Goal: Task Accomplishment & Management: Use online tool/utility

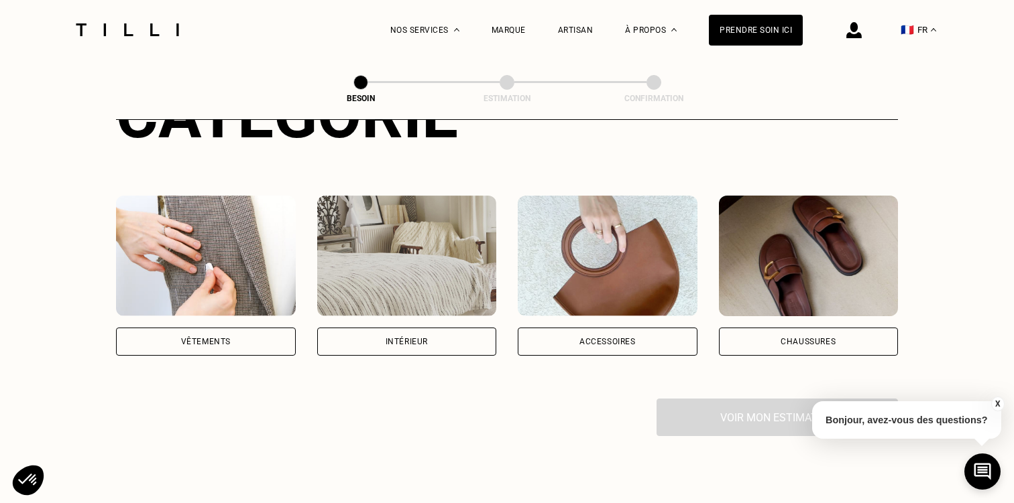
scroll to position [200, 0]
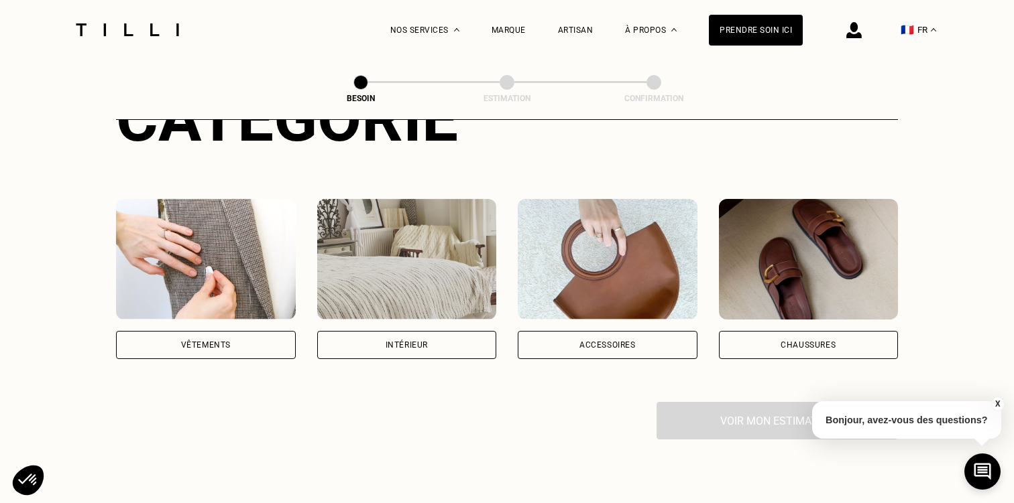
click at [207, 249] on img at bounding box center [206, 259] width 180 height 121
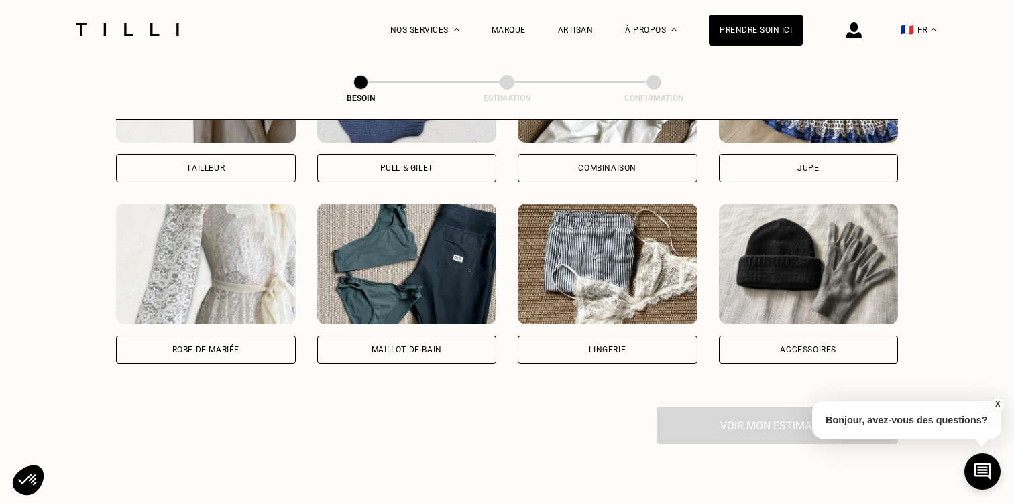
scroll to position [924, 0]
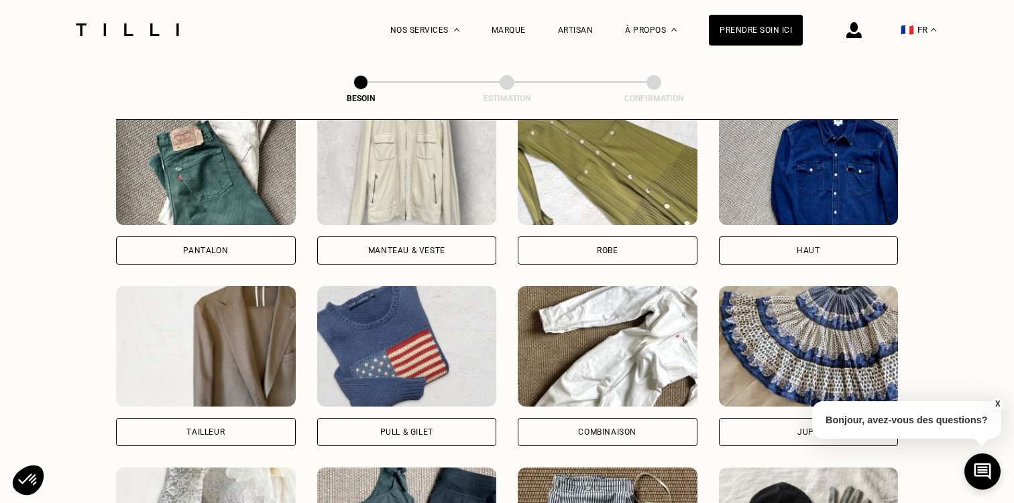
click at [198, 355] on img at bounding box center [206, 346] width 180 height 121
select select "FR"
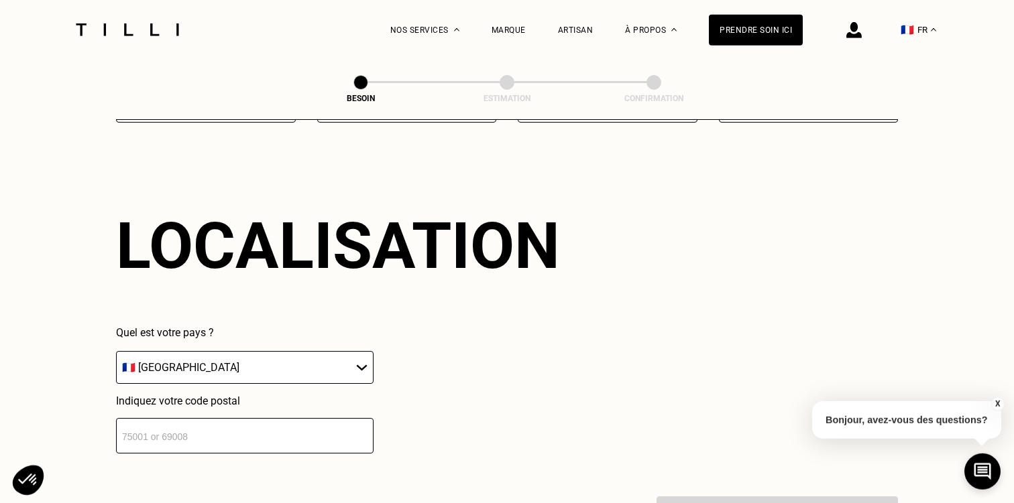
scroll to position [1165, 0]
click at [201, 431] on input "number" at bounding box center [244, 436] width 257 height 36
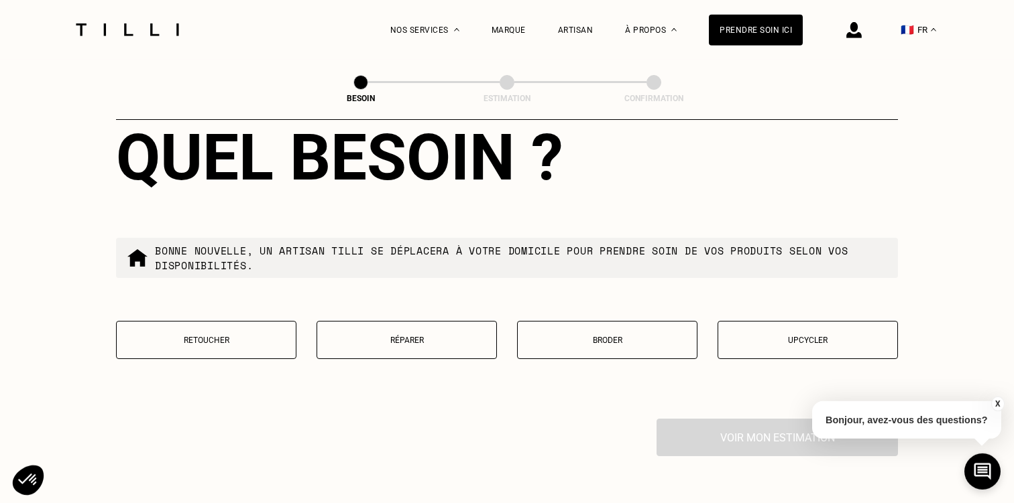
scroll to position [1585, 0]
type input "75005"
click at [265, 345] on button "Retoucher" at bounding box center [206, 339] width 180 height 38
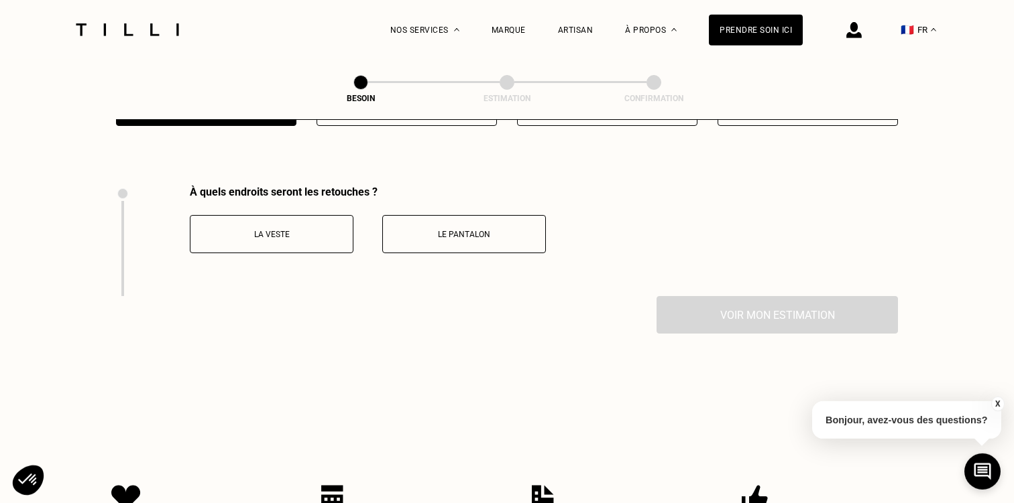
scroll to position [1818, 0]
click at [295, 229] on p "La veste" at bounding box center [271, 233] width 149 height 9
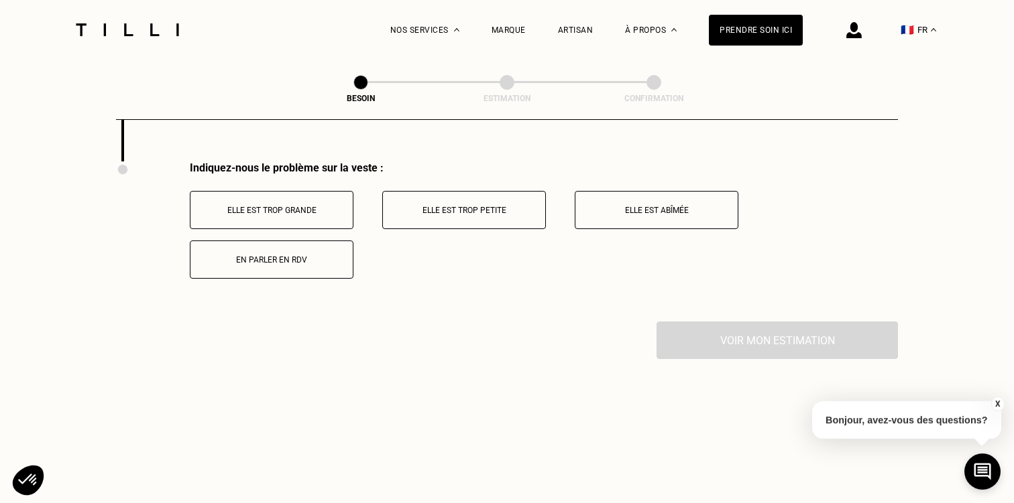
scroll to position [1953, 0]
click at [308, 205] on p "Elle est trop grande" at bounding box center [271, 209] width 149 height 9
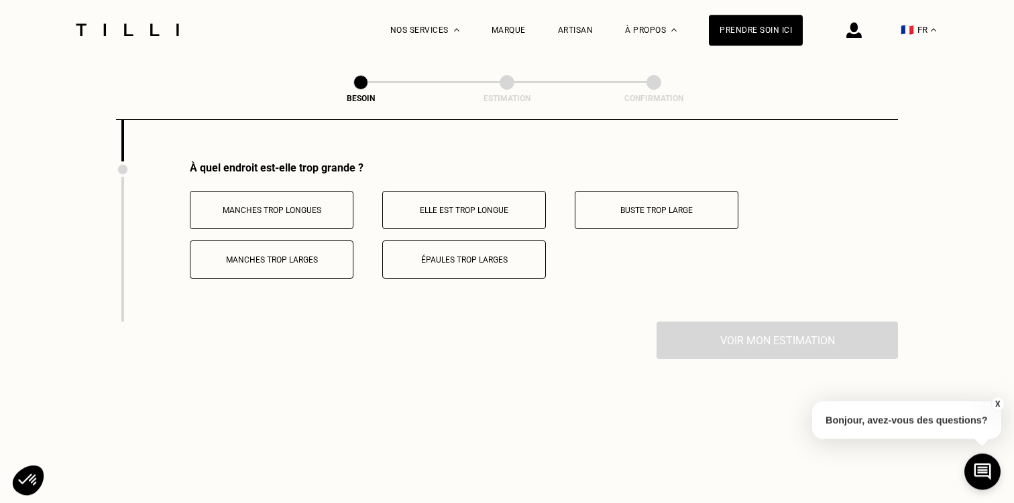
scroll to position [2113, 0]
click at [413, 263] on button "Épaules trop larges" at bounding box center [464, 259] width 164 height 38
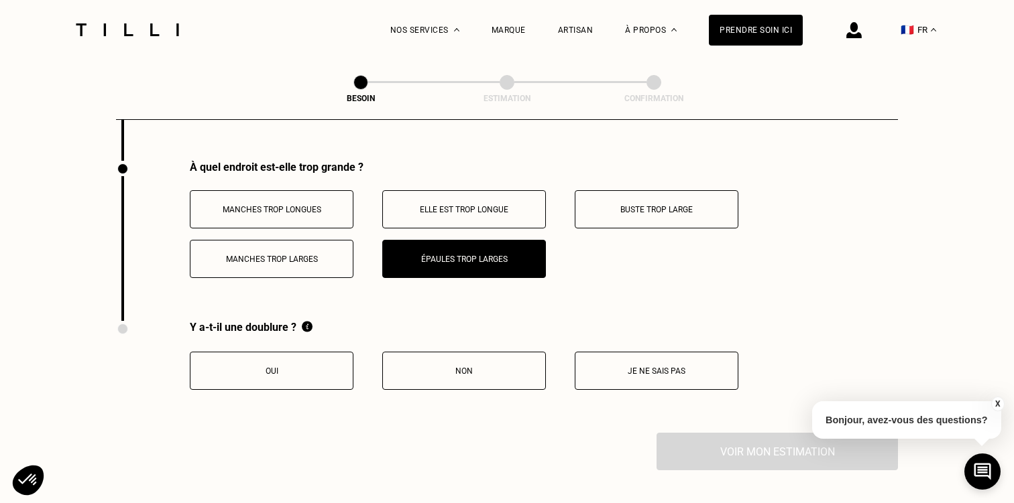
click at [303, 374] on button "Oui" at bounding box center [272, 371] width 164 height 38
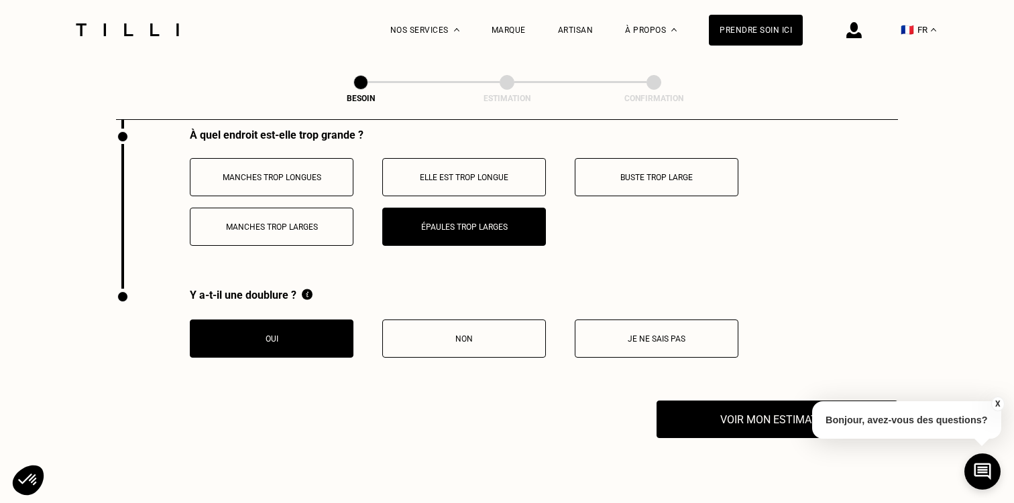
scroll to position [2152, 0]
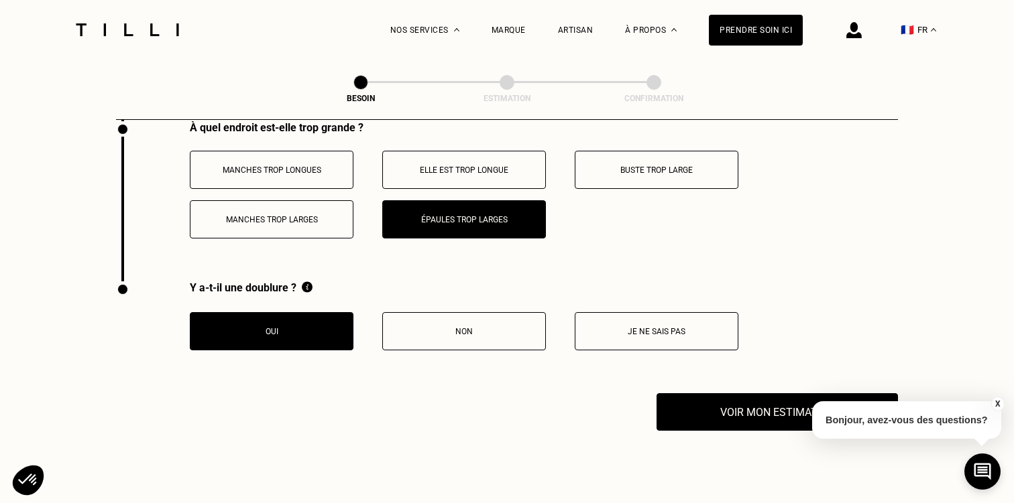
click at [658, 151] on button "Buste trop large" at bounding box center [656, 170] width 164 height 38
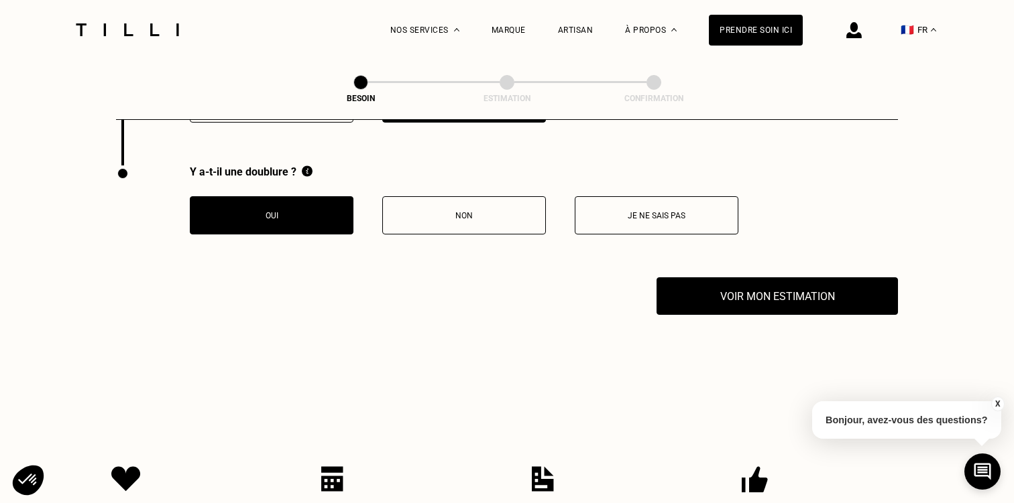
scroll to position [2273, 0]
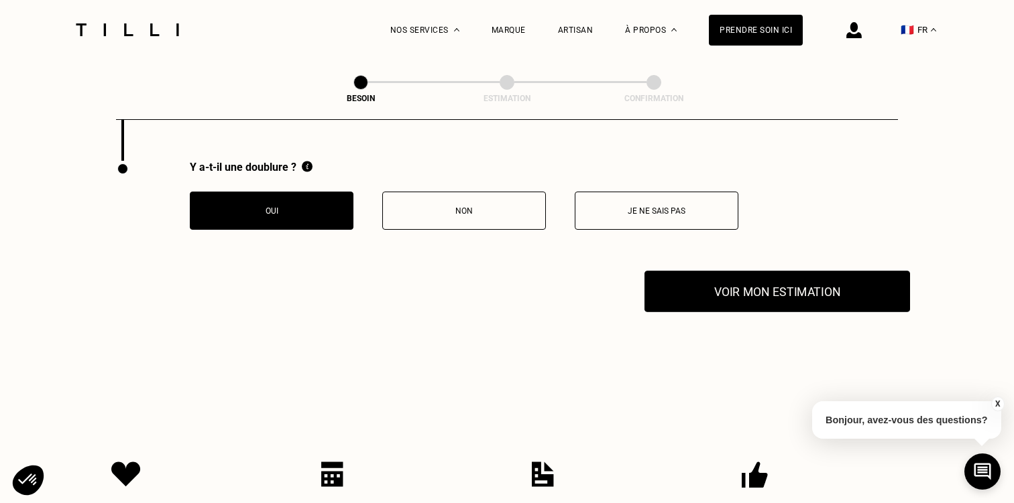
click at [704, 298] on button "Voir mon estimation" at bounding box center [776, 292] width 265 height 42
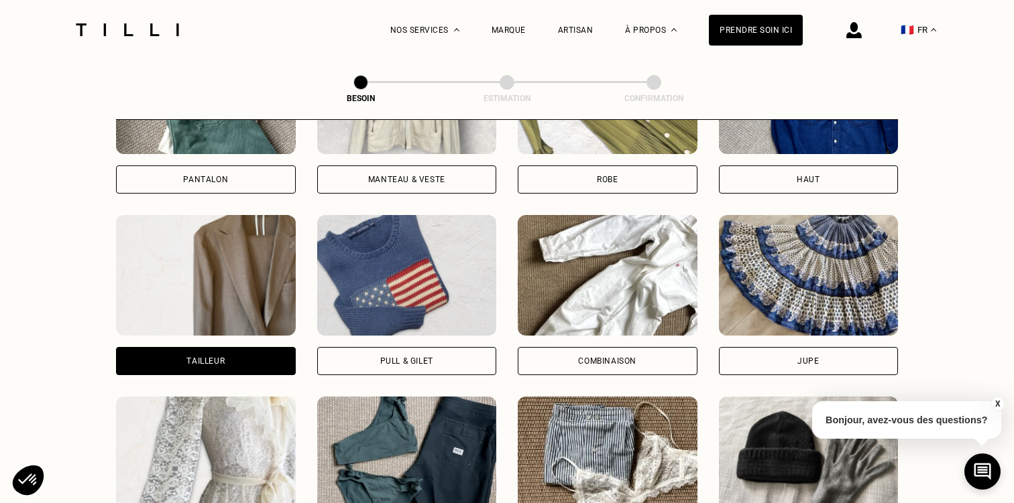
scroll to position [0, 0]
